Goal: Transaction & Acquisition: Purchase product/service

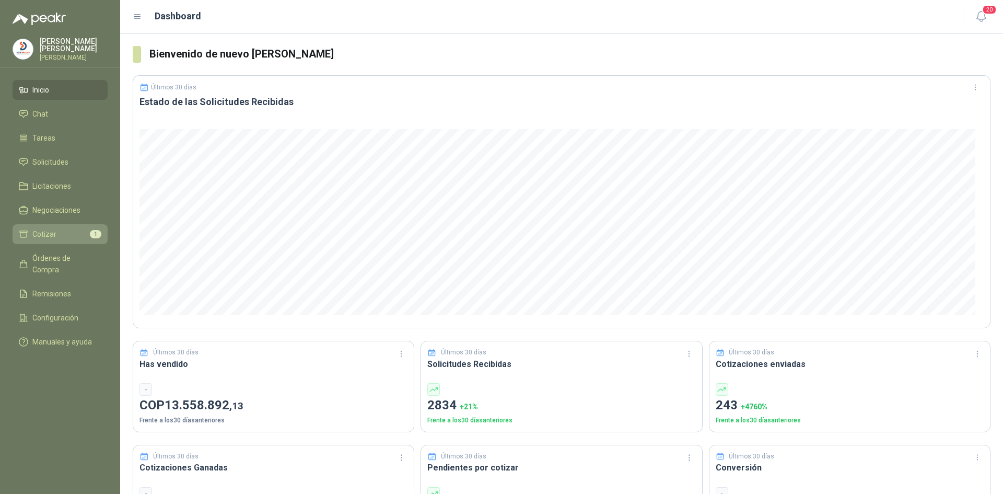
click at [57, 231] on li "Cotizar 1" at bounding box center [60, 233] width 83 height 11
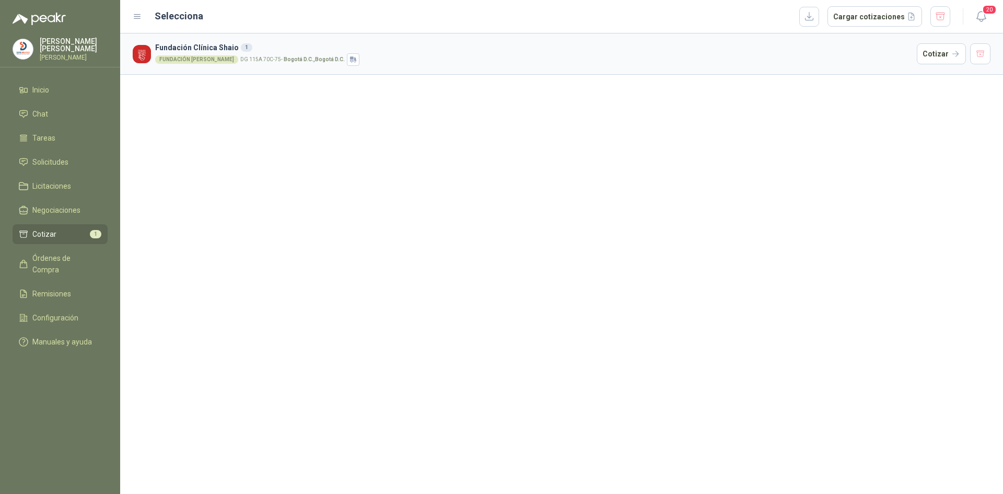
click at [290, 56] on strong "Bogotá D.C. , [GEOGRAPHIC_DATA] D.C." at bounding box center [314, 59] width 61 height 6
click at [254, 47] on h3 "Fundación Clínica Shaio 1" at bounding box center [534, 47] width 758 height 11
click at [199, 50] on h3 "Fundación Clínica Shaio 1" at bounding box center [534, 47] width 758 height 11
click at [196, 57] on div "FUNDACIÓN [PERSON_NAME]" at bounding box center [196, 59] width 83 height 8
click at [931, 50] on button "Cotizar" at bounding box center [941, 53] width 49 height 21
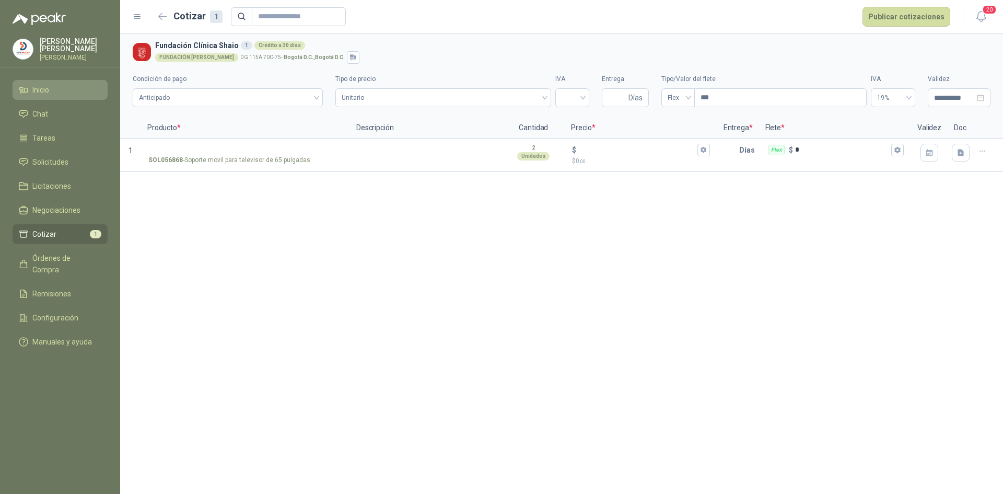
click at [49, 85] on span "Inicio" at bounding box center [40, 89] width 17 height 11
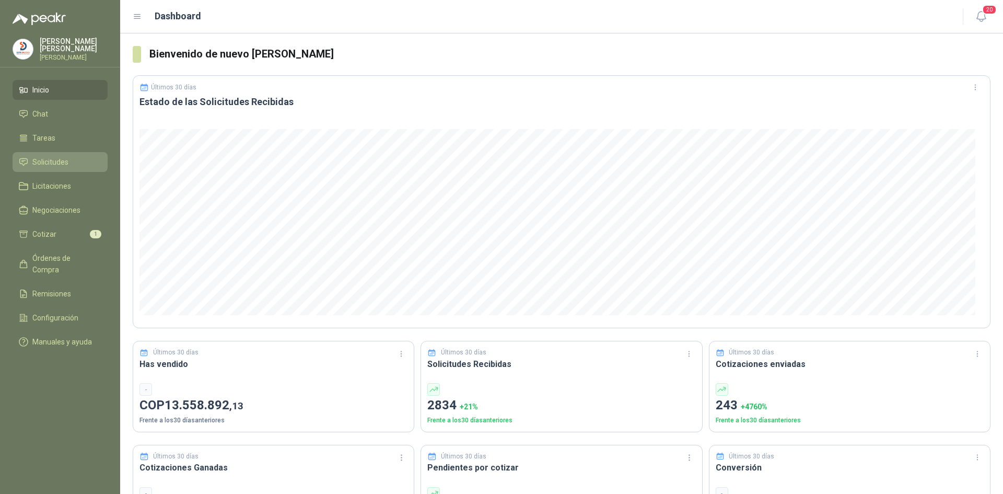
click at [61, 161] on span "Solicitudes" at bounding box center [50, 161] width 36 height 11
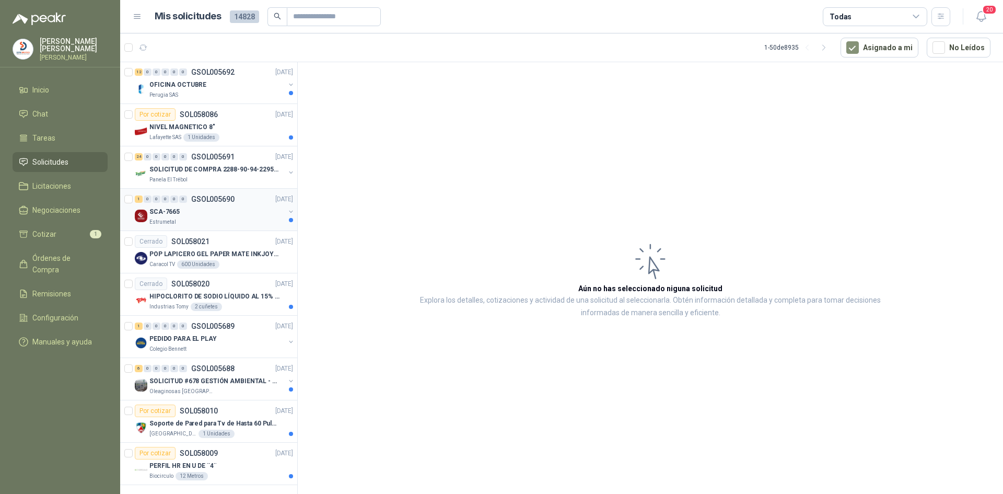
scroll to position [1704, 0]
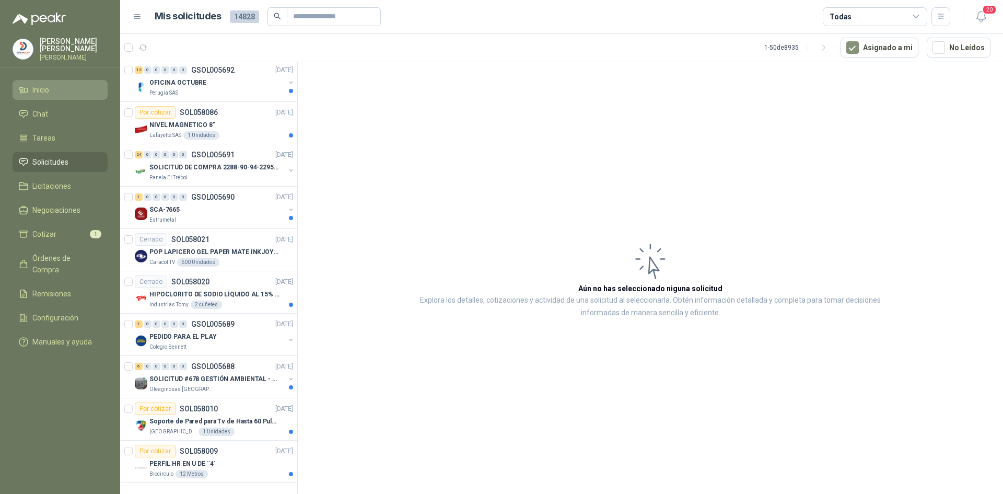
click at [56, 91] on li "Inicio" at bounding box center [60, 89] width 83 height 11
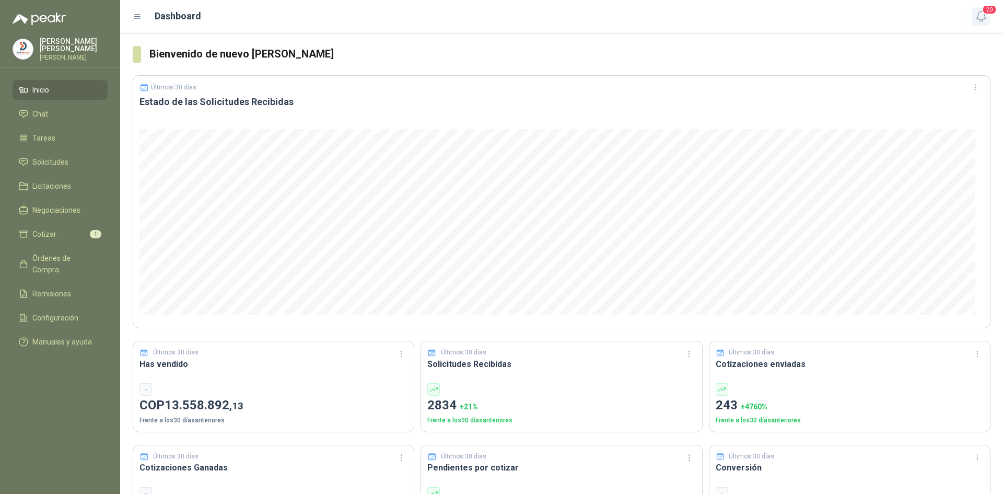
click at [983, 23] on button "20" at bounding box center [981, 16] width 19 height 19
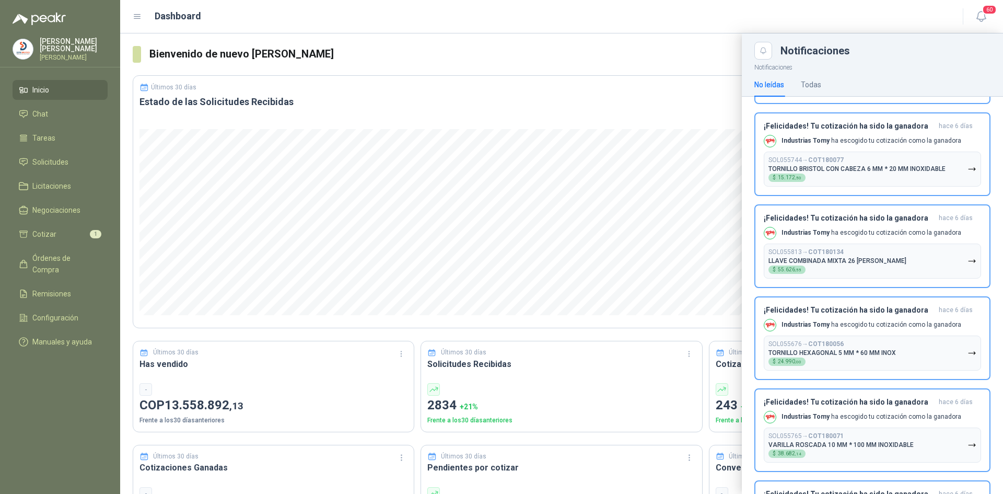
scroll to position [2522, 0]
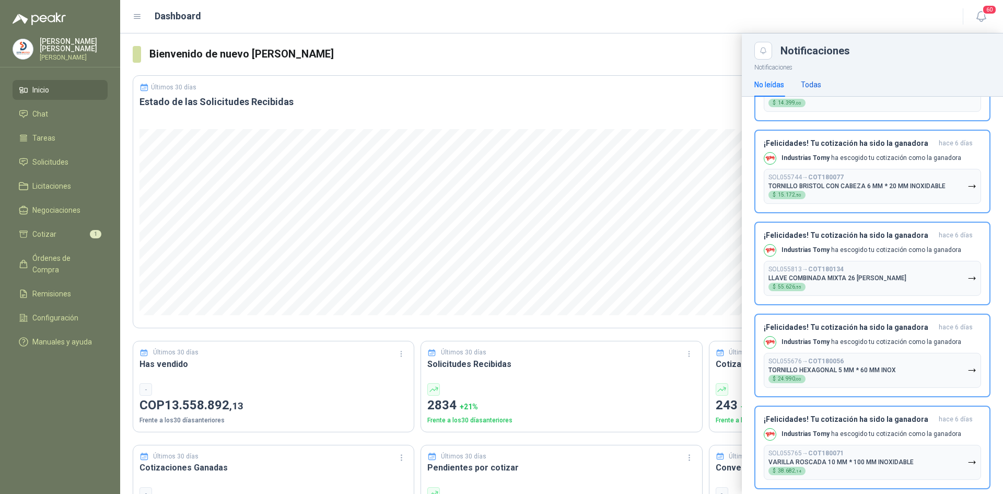
click at [815, 85] on div "Todas" at bounding box center [811, 84] width 20 height 11
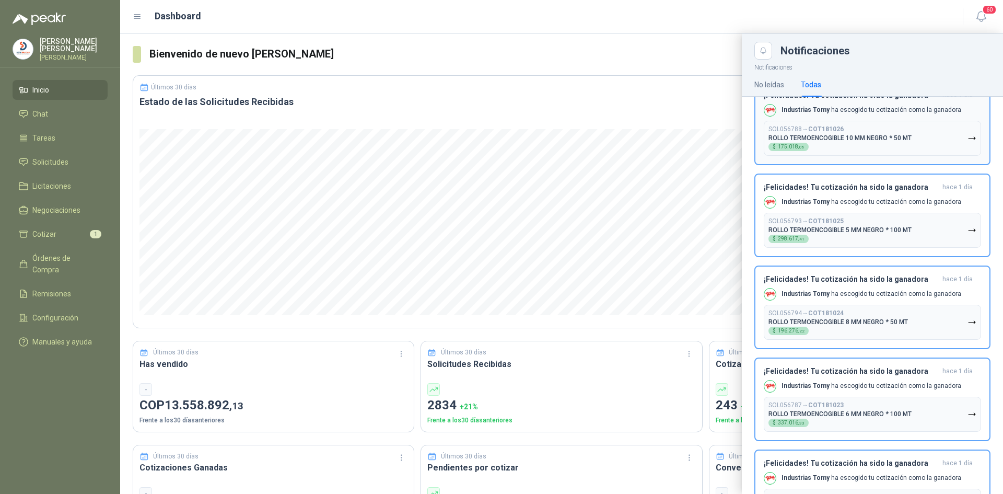
scroll to position [0, 0]
